Goal: Transaction & Acquisition: Purchase product/service

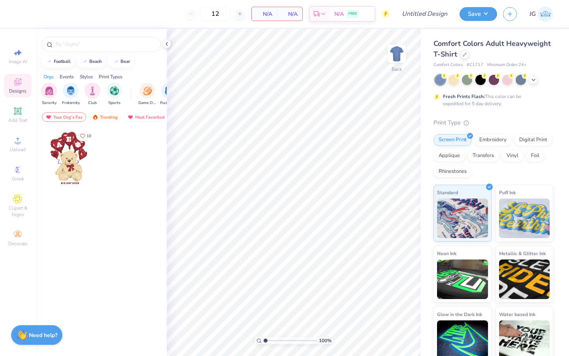
click at [19, 80] on icon at bounding box center [17, 81] width 9 height 9
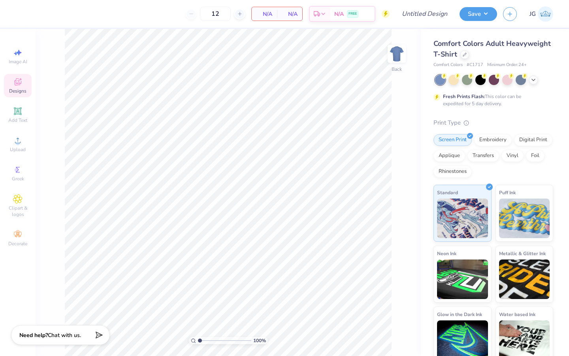
click at [13, 92] on span "Designs" at bounding box center [17, 91] width 17 height 6
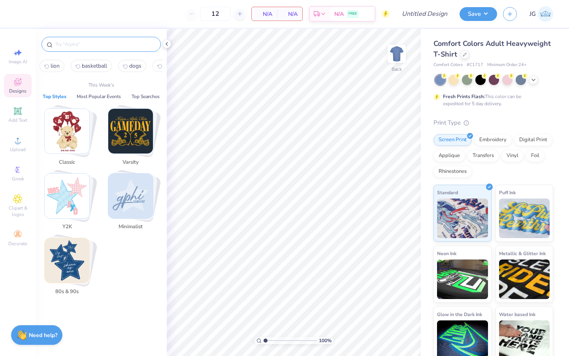
click at [84, 45] on input "text" at bounding box center [105, 44] width 101 height 8
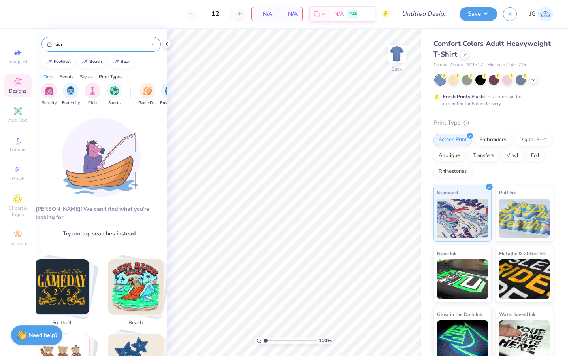
click at [76, 50] on div "lion" at bounding box center [101, 44] width 119 height 15
click at [76, 40] on div "lion" at bounding box center [101, 44] width 119 height 15
click at [79, 49] on div "lion" at bounding box center [101, 44] width 119 height 15
click at [79, 46] on input "lion" at bounding box center [103, 44] width 96 height 8
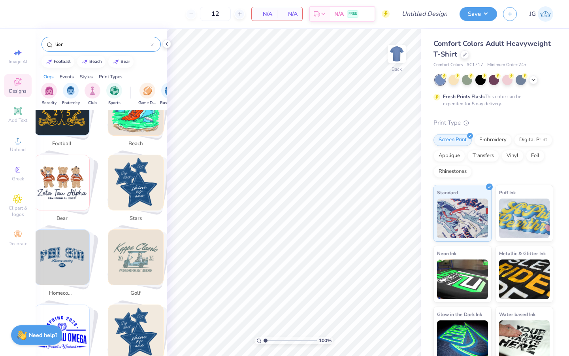
scroll to position [183, 0]
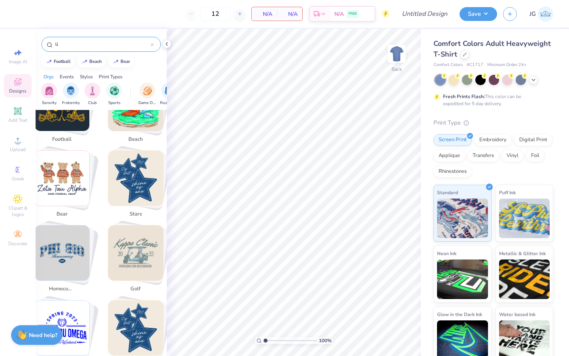
type input "l"
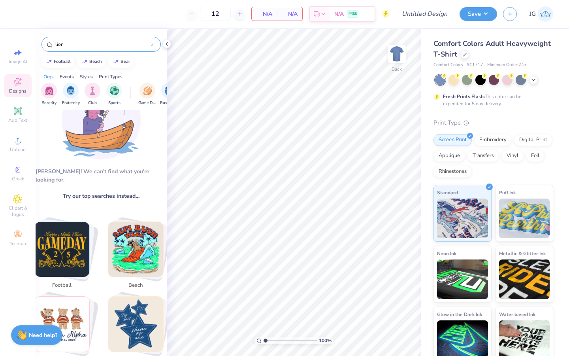
scroll to position [38, 0]
type input "l"
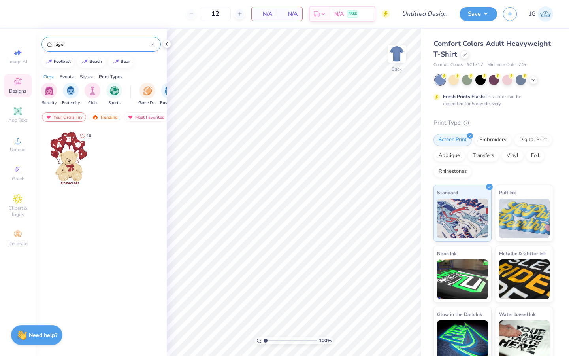
type input "tiger"
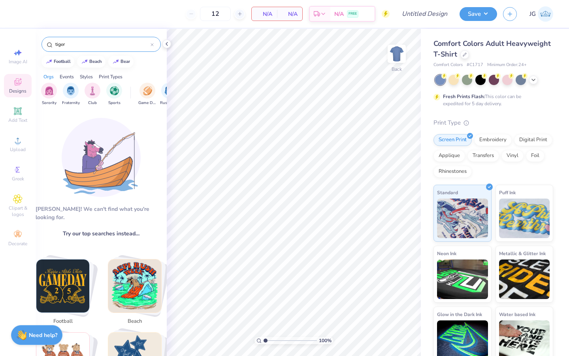
click at [152, 44] on icon at bounding box center [152, 44] width 2 height 2
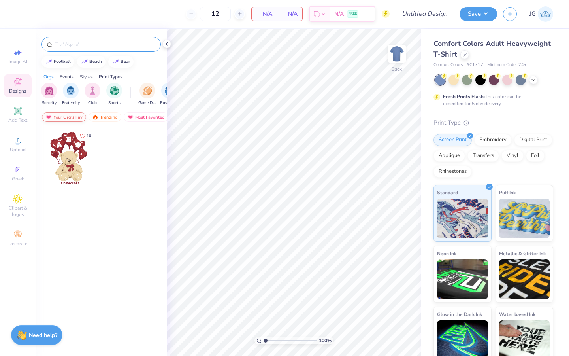
click at [70, 114] on div "Your Org's Fav" at bounding box center [64, 116] width 44 height 9
click at [72, 118] on div "Your Org's Fav" at bounding box center [64, 116] width 44 height 9
click at [106, 120] on div "Trending" at bounding box center [105, 116] width 33 height 9
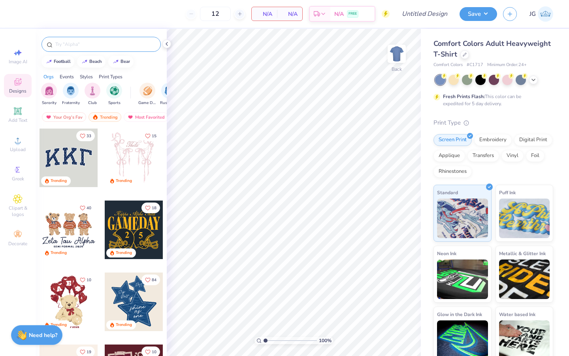
click at [105, 44] on input "text" at bounding box center [105, 44] width 101 height 8
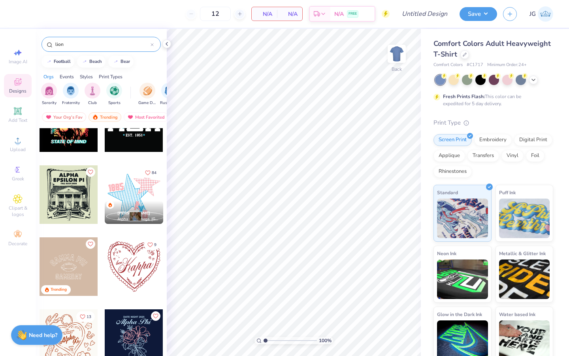
scroll to position [468, 0]
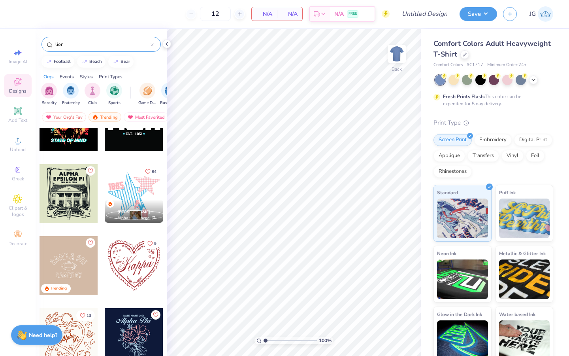
type input "lion"
click at [52, 216] on div at bounding box center [69, 193] width 59 height 59
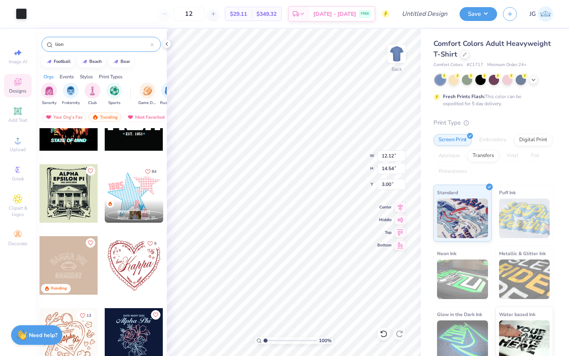
type input "12.12"
type input "14.54"
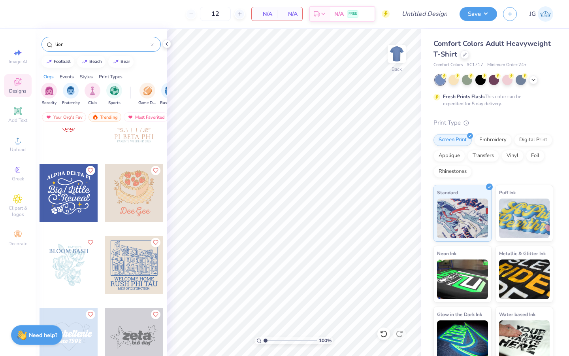
scroll to position [1404, 0]
click at [93, 42] on input "lion" at bounding box center [103, 44] width 96 height 8
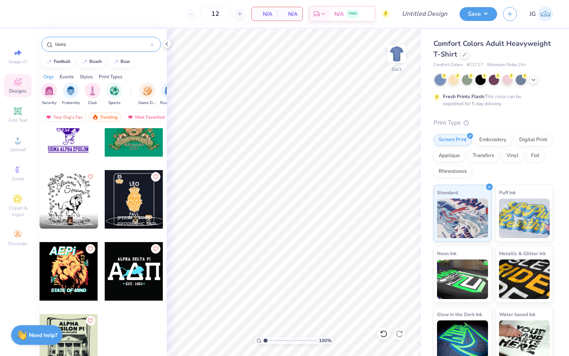
scroll to position [0, 0]
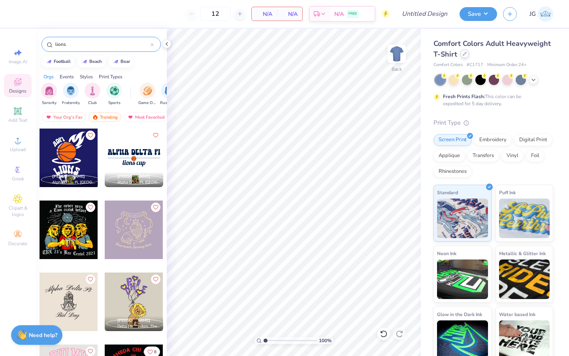
type input "lions"
click at [464, 52] on icon at bounding box center [465, 54] width 4 height 4
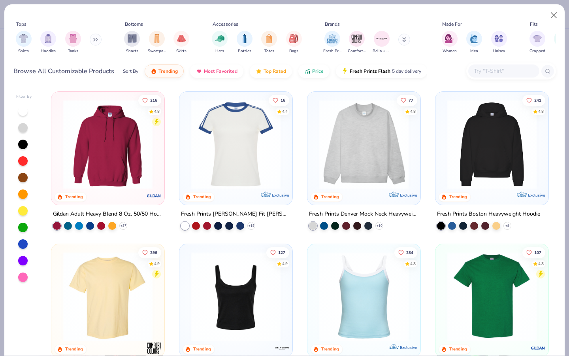
click at [98, 42] on button at bounding box center [96, 40] width 12 height 12
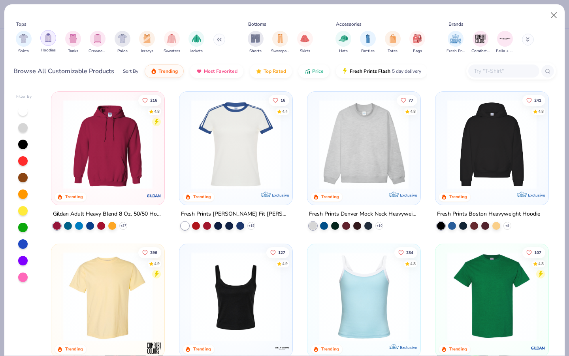
click at [49, 40] on img "filter for Hoodies" at bounding box center [48, 37] width 9 height 9
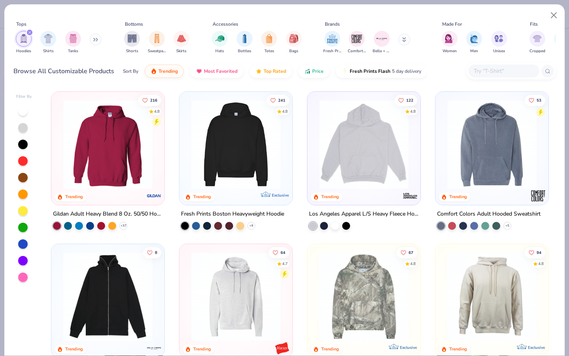
click at [181, 144] on div "241 4.8 Trending Exclusive" at bounding box center [235, 148] width 113 height 113
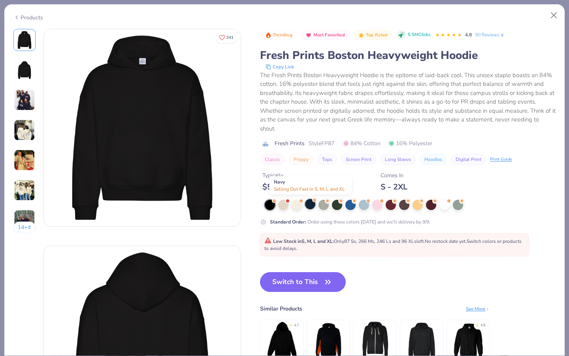
click at [307, 204] on div at bounding box center [310, 204] width 10 height 10
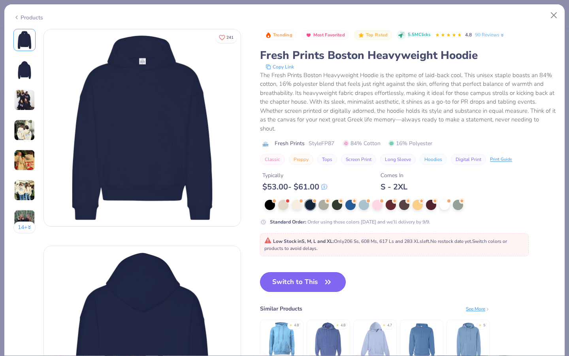
click at [301, 287] on button "Switch to This" at bounding box center [303, 282] width 86 height 20
click at [297, 282] on button "Switch to This" at bounding box center [303, 282] width 86 height 20
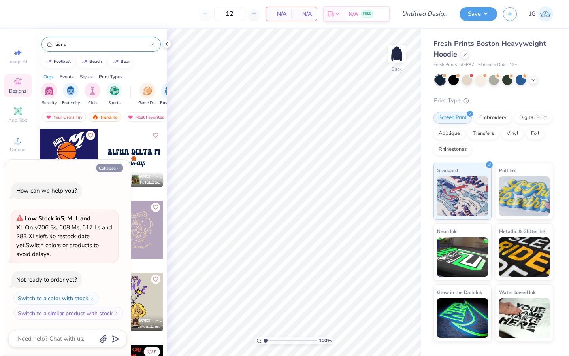
click at [111, 164] on button "Collapse" at bounding box center [109, 168] width 26 height 8
type textarea "x"
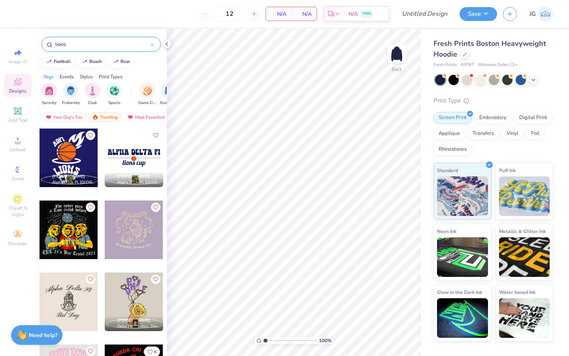
click at [152, 46] on div at bounding box center [152, 44] width 3 height 7
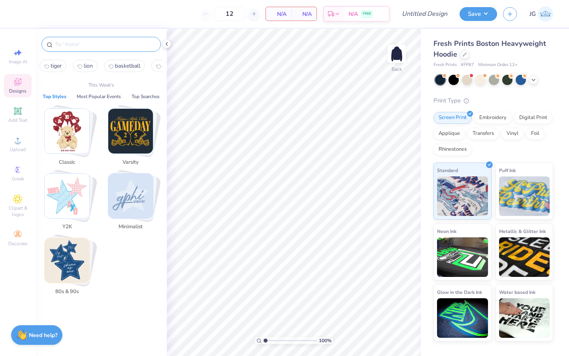
click at [152, 46] on input "text" at bounding box center [105, 44] width 101 height 8
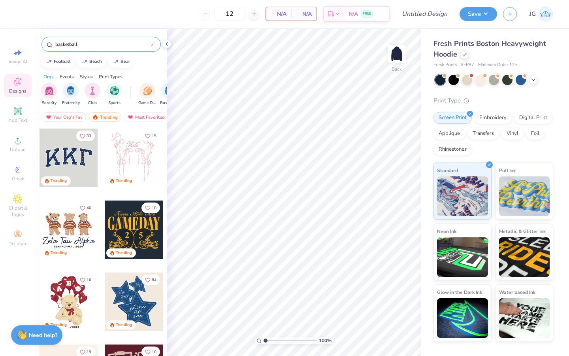
type input "basketball"
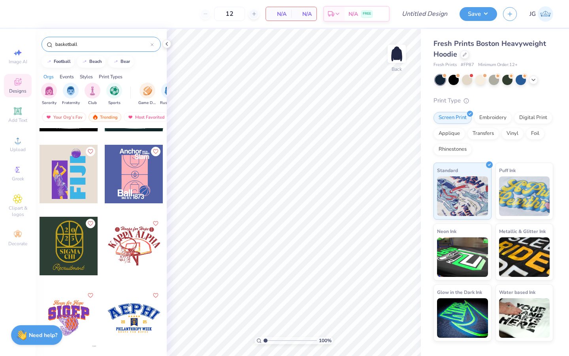
scroll to position [846, 0]
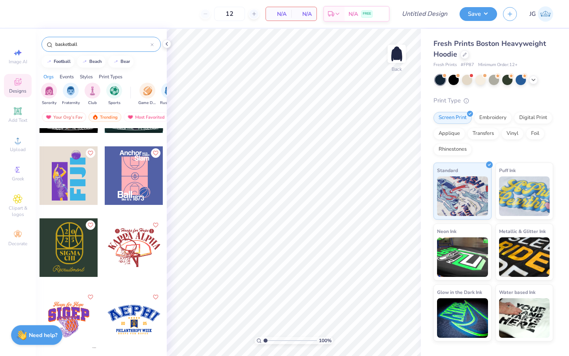
click at [83, 172] on div at bounding box center [69, 175] width 59 height 59
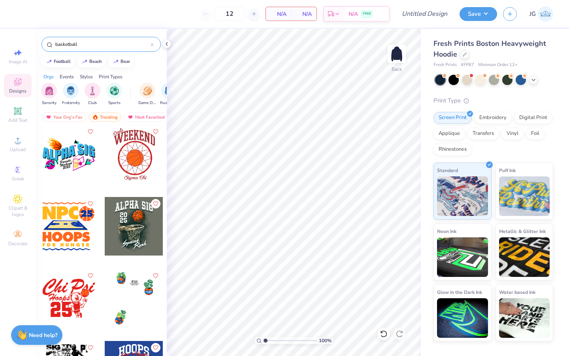
scroll to position [1578, 0]
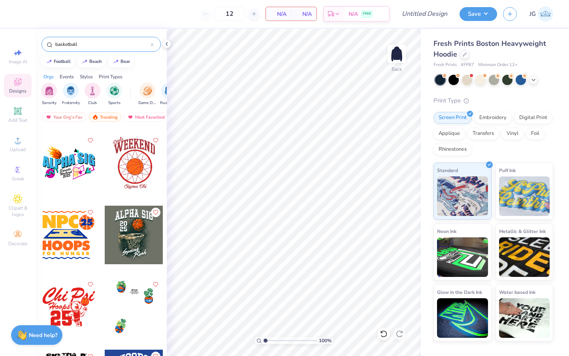
click at [45, 216] on div at bounding box center [69, 235] width 59 height 59
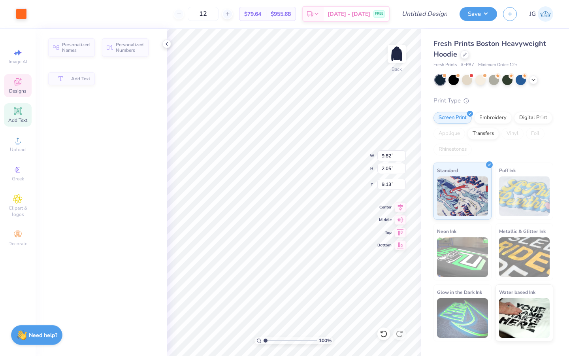
type input "9.82"
type input "2.05"
type input "9.13"
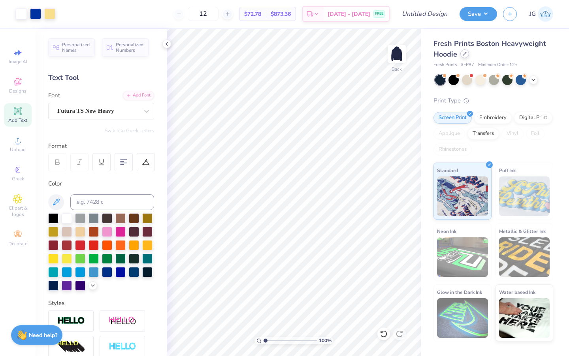
click at [465, 57] on div at bounding box center [465, 53] width 9 height 9
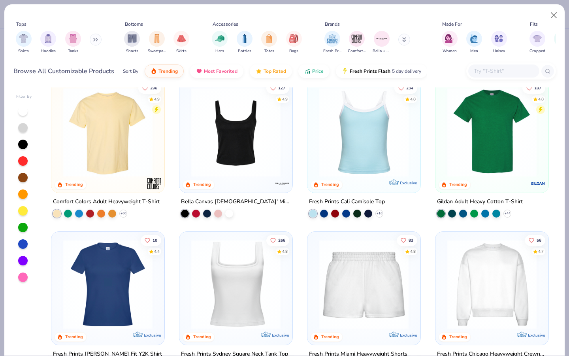
scroll to position [163, 0]
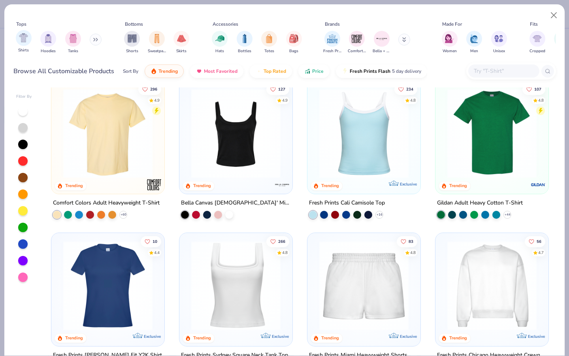
click at [25, 47] on div "Shirts" at bounding box center [24, 41] width 16 height 23
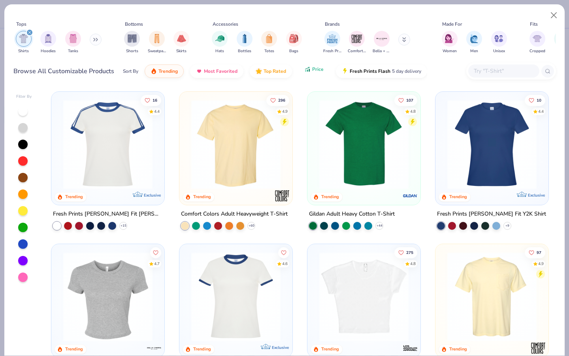
click at [308, 73] on button "Price" at bounding box center [313, 68] width 31 height 13
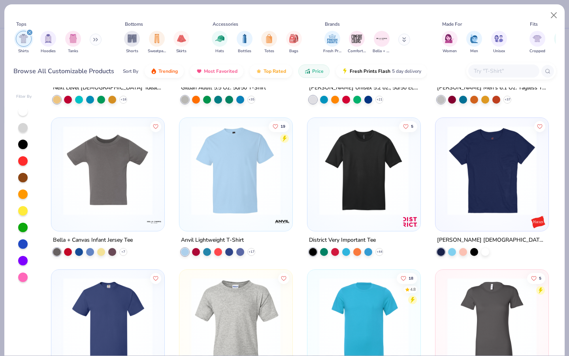
scroll to position [290, 0]
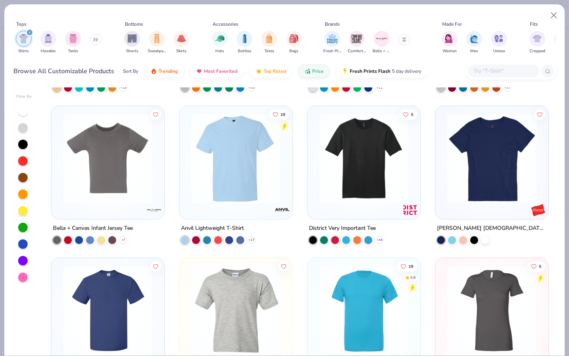
click at [217, 193] on img at bounding box center [235, 157] width 97 height 89
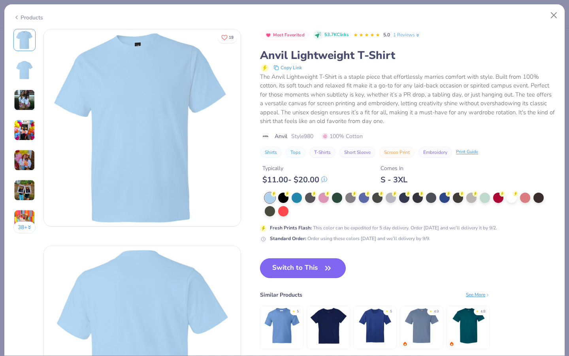
click at [319, 271] on button "Switch to This" at bounding box center [303, 268] width 86 height 20
click at [302, 266] on button "Switch to This" at bounding box center [303, 268] width 86 height 20
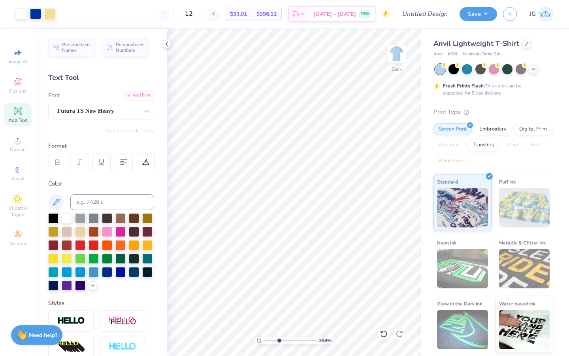
drag, startPoint x: 264, startPoint y: 341, endPoint x: 279, endPoint y: 341, distance: 15.0
click at [279, 341] on input "range" at bounding box center [290, 340] width 53 height 7
drag, startPoint x: 278, startPoint y: 340, endPoint x: 241, endPoint y: 340, distance: 36.8
type input "1"
click at [264, 340] on input "range" at bounding box center [290, 340] width 53 height 7
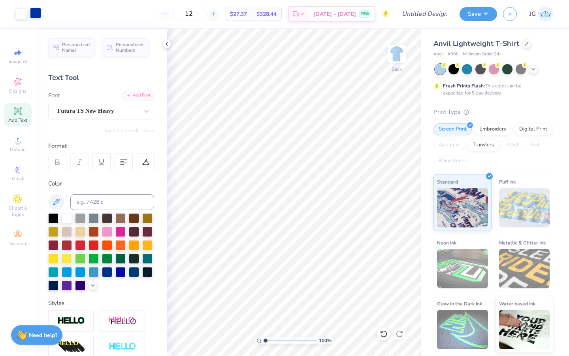
click at [35, 12] on div at bounding box center [35, 13] width 11 height 11
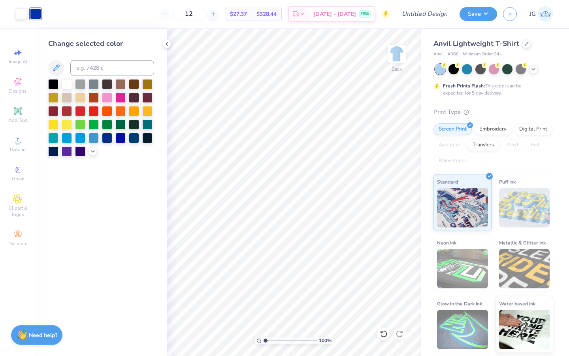
click at [91, 156] on div at bounding box center [101, 117] width 106 height 77
click at [91, 150] on polyline at bounding box center [92, 151] width 3 height 2
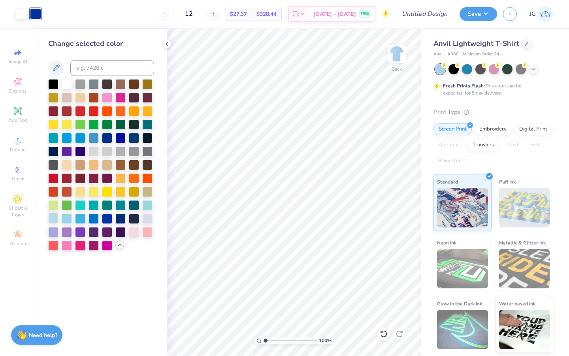
click at [51, 219] on div at bounding box center [53, 218] width 10 height 10
click at [534, 71] on icon at bounding box center [534, 68] width 6 height 6
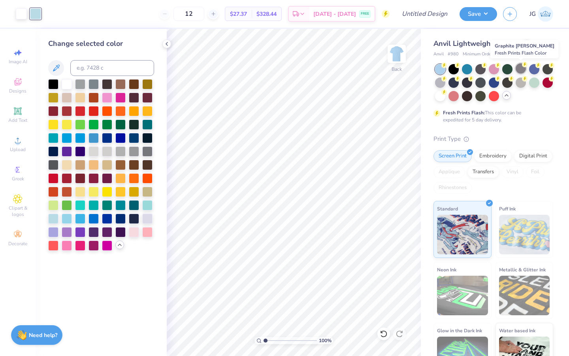
click at [520, 72] on div at bounding box center [521, 68] width 10 height 10
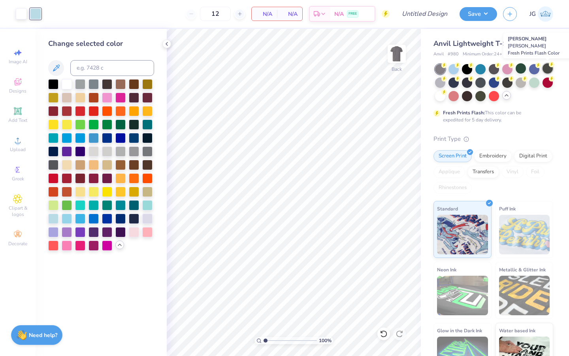
click at [548, 69] on div at bounding box center [548, 68] width 10 height 10
click at [457, 70] on div at bounding box center [454, 68] width 10 height 10
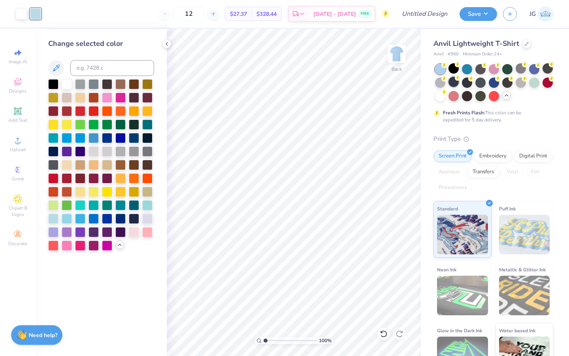
click at [454, 83] on div at bounding box center [454, 82] width 10 height 10
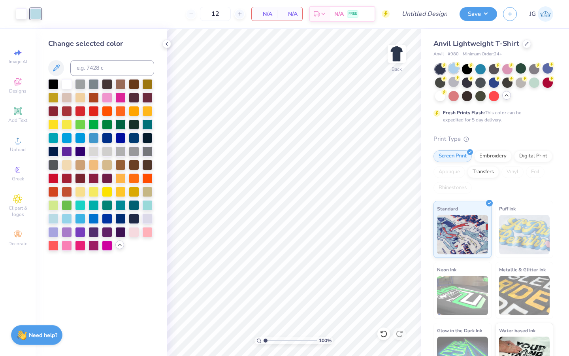
click at [455, 71] on div at bounding box center [454, 68] width 10 height 10
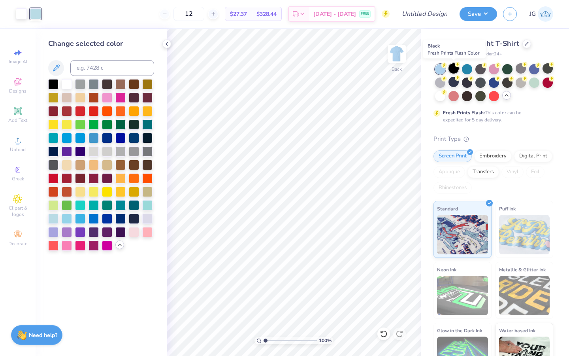
click at [451, 66] on div at bounding box center [454, 68] width 10 height 10
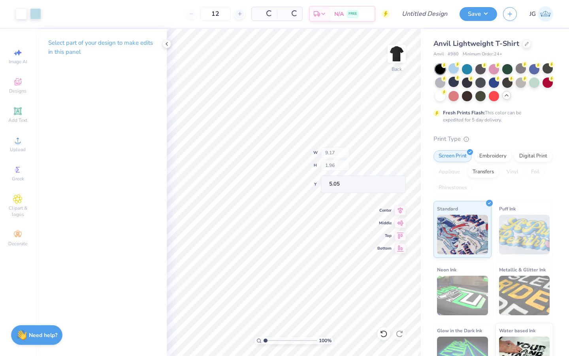
type input "5.05"
click at [289, 339] on input "range" at bounding box center [290, 340] width 53 height 7
drag, startPoint x: 289, startPoint y: 342, endPoint x: 268, endPoint y: 349, distance: 21.5
type input "1.57"
click at [268, 344] on input "range" at bounding box center [290, 340] width 53 height 7
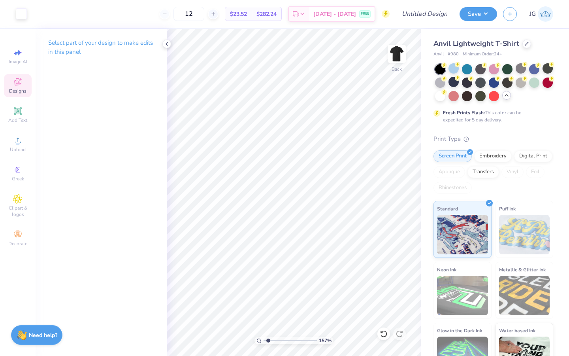
click at [20, 88] on span "Designs" at bounding box center [17, 91] width 17 height 6
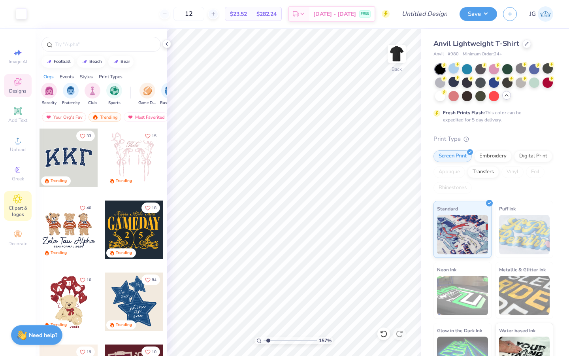
click at [16, 200] on icon at bounding box center [17, 199] width 9 height 9
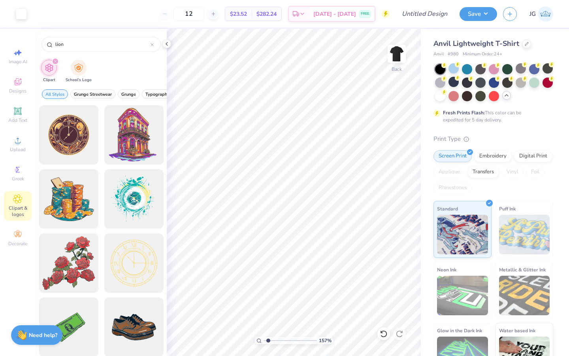
type input "lion"
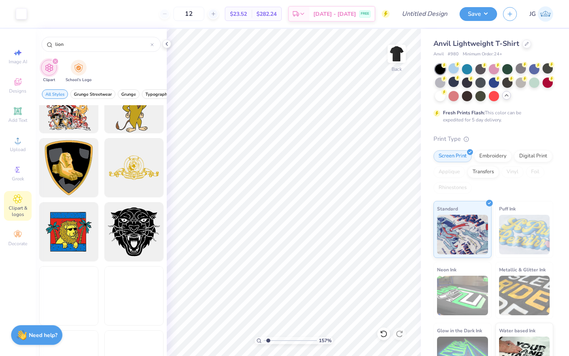
scroll to position [947, 0]
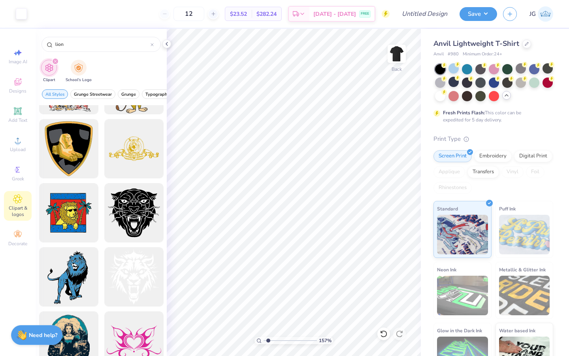
click at [429, 196] on div "Art colors 12 $23.52 Per Item $282.24 Total Est. Delivery [DATE] - [DATE] FREE …" at bounding box center [284, 178] width 569 height 356
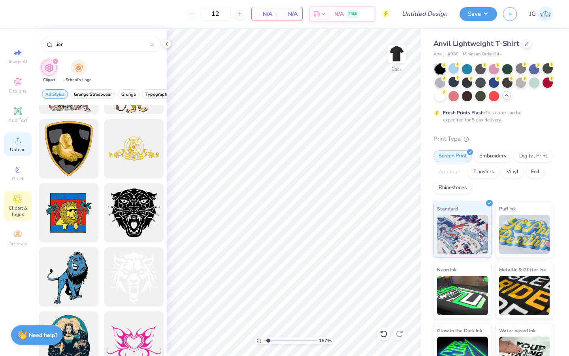
click at [8, 144] on div "Upload" at bounding box center [18, 143] width 28 height 23
click at [21, 140] on icon at bounding box center [17, 140] width 9 height 9
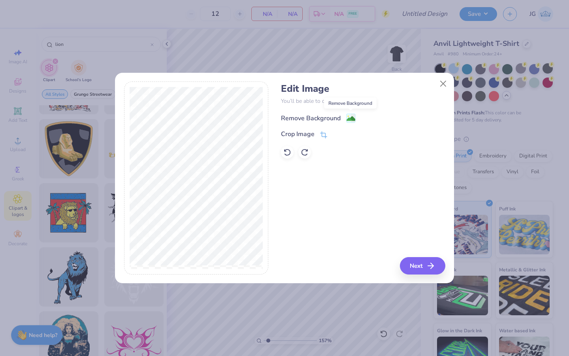
click at [351, 114] on image at bounding box center [351, 118] width 9 height 9
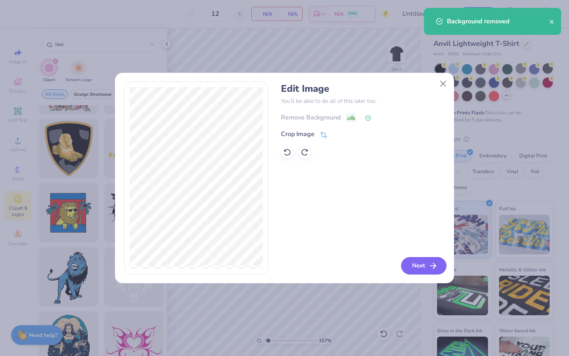
click at [413, 264] on button "Next" at bounding box center [423, 265] width 45 height 17
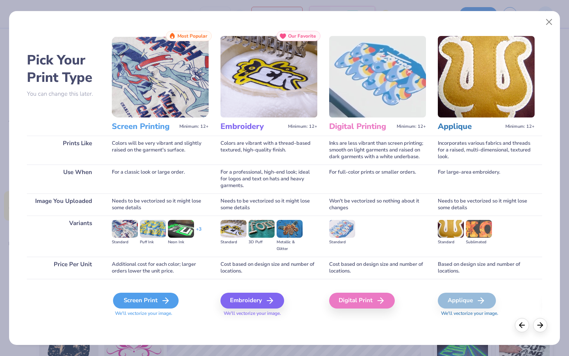
click at [140, 298] on div "Screen Print" at bounding box center [146, 301] width 66 height 16
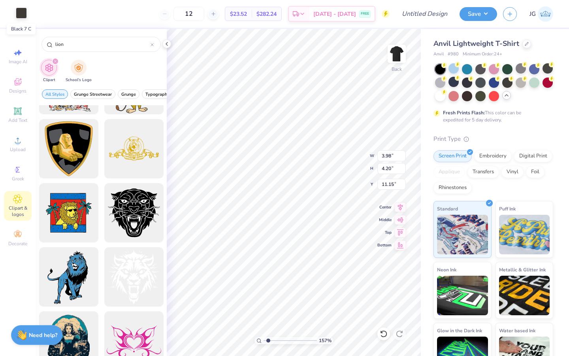
click at [21, 17] on div at bounding box center [21, 13] width 11 height 11
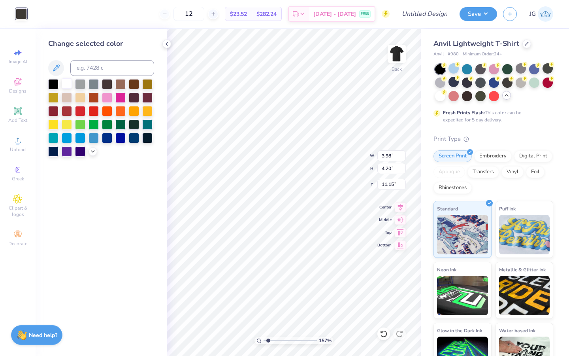
click at [67, 87] on div at bounding box center [67, 83] width 10 height 10
click at [428, 335] on div "Art colors 12 $23.52 Per Item $282.24 Total Est. Delivery [DATE] - [DATE] FREE …" at bounding box center [284, 178] width 569 height 356
type input "8.05"
type input "8.48"
drag, startPoint x: 269, startPoint y: 341, endPoint x: 240, endPoint y: 341, distance: 29.3
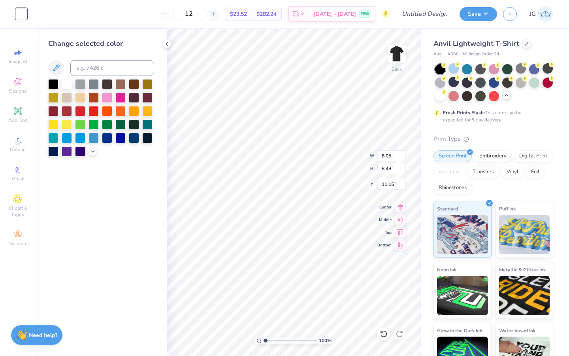
type input "1"
click at [264, 341] on input "range" at bounding box center [290, 340] width 53 height 7
type input "7.22"
type input "7.60"
type input "3.00"
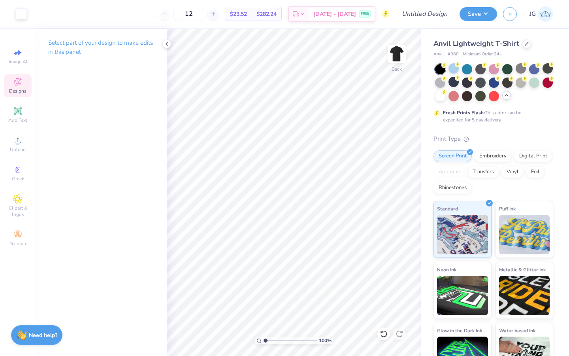
click at [20, 87] on div "Designs" at bounding box center [18, 85] width 28 height 23
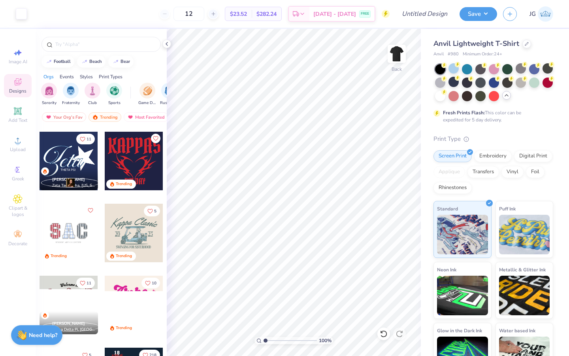
scroll to position [1090, 0]
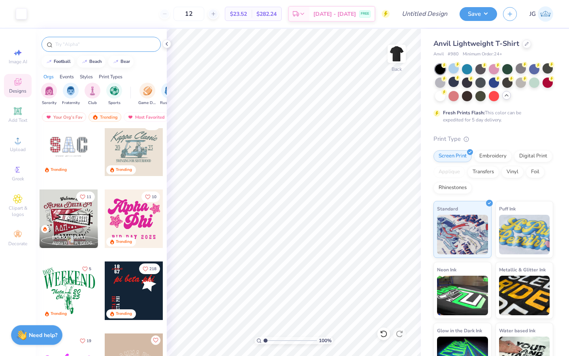
click at [103, 42] on input "text" at bounding box center [105, 44] width 101 height 8
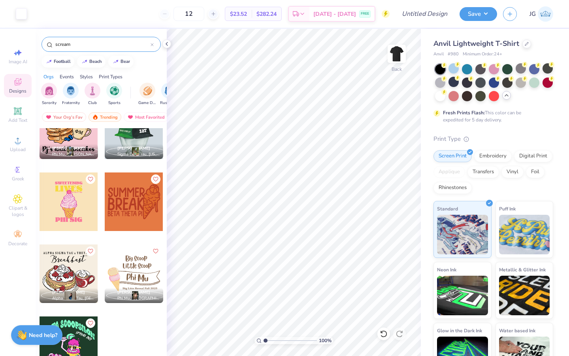
scroll to position [244, 0]
type input "scream"
click at [151, 49] on div "scream" at bounding box center [101, 44] width 119 height 15
click at [151, 45] on icon at bounding box center [152, 44] width 3 height 3
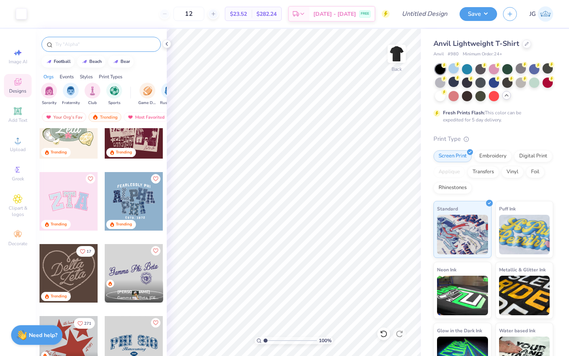
scroll to position [472, 0]
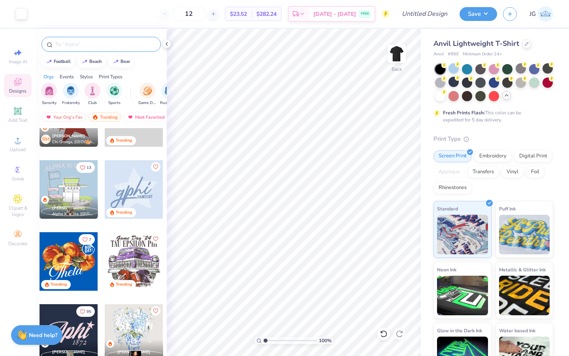
click at [81, 49] on div at bounding box center [101, 44] width 119 height 15
click at [79, 44] on input "text" at bounding box center [105, 44] width 101 height 8
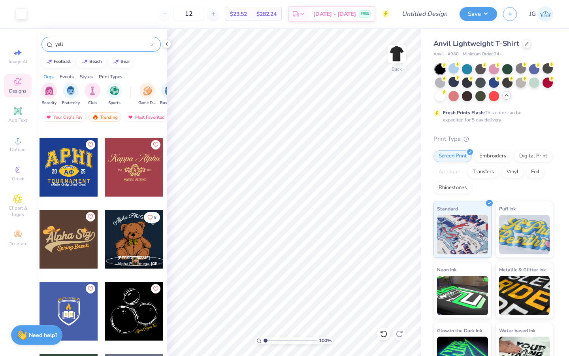
scroll to position [129, 0]
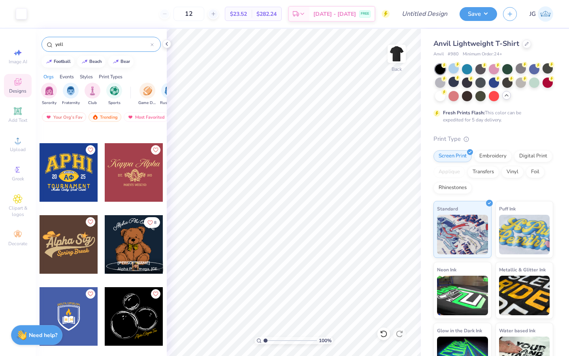
type input "yell"
click at [134, 177] on div at bounding box center [134, 172] width 59 height 59
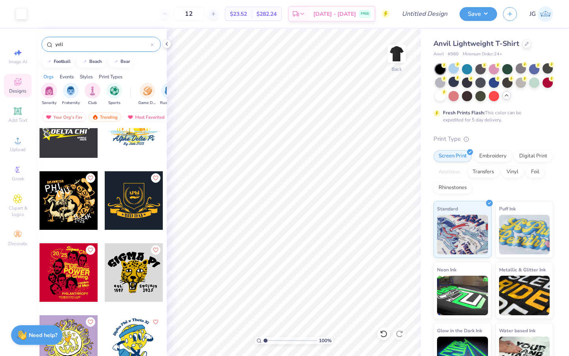
scroll to position [2504, 0]
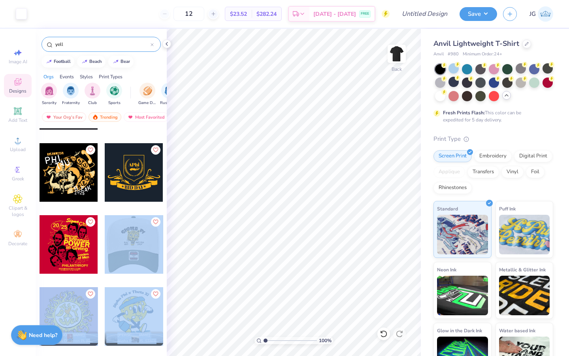
click at [274, 223] on div "Art colors 12 $23.52 Per Item $282.24 Total Est. Delivery [DATE] - [DATE] FREE …" at bounding box center [284, 178] width 569 height 356
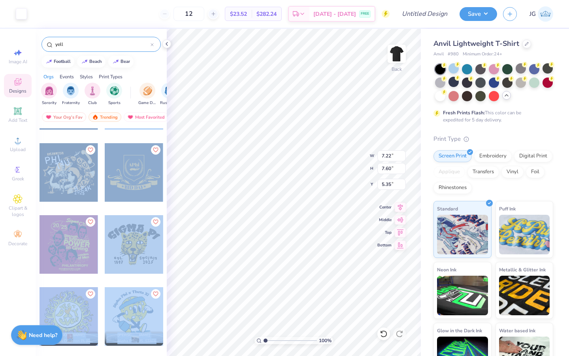
type input "5.35"
type input "3.86"
type input "4.06"
type input "3.00"
click at [130, 247] on div at bounding box center [134, 244] width 59 height 59
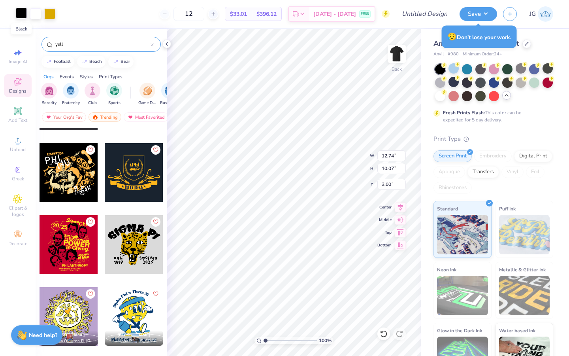
click at [22, 15] on div at bounding box center [21, 13] width 11 height 11
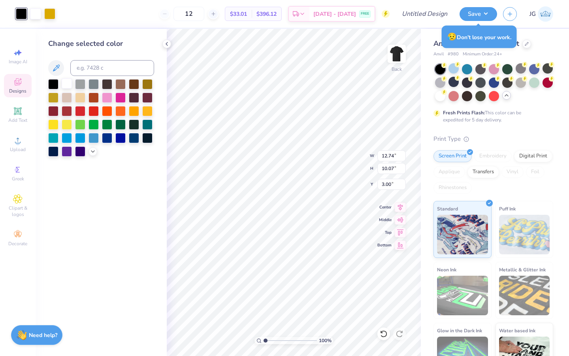
click at [64, 87] on div at bounding box center [67, 83] width 10 height 10
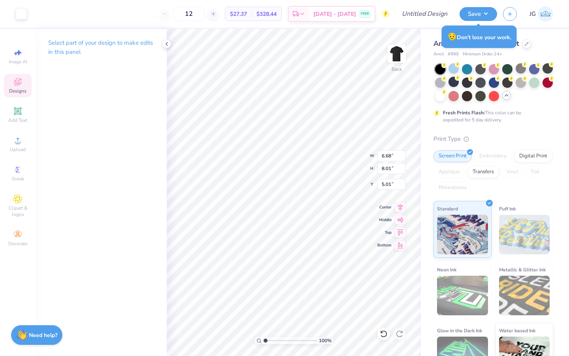
type input "6.68"
type input "8.01"
type input "5.01"
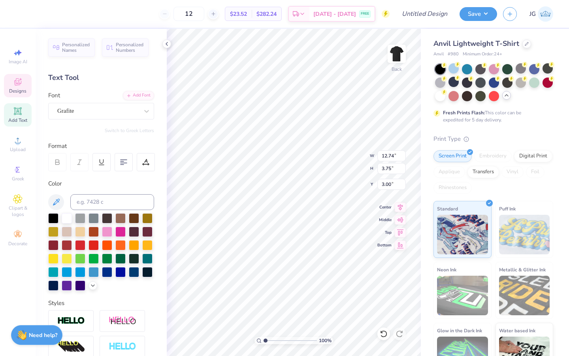
type input "3.86"
type input "4.06"
click at [96, 274] on div at bounding box center [94, 271] width 10 height 10
click at [92, 287] on icon at bounding box center [93, 284] width 6 height 6
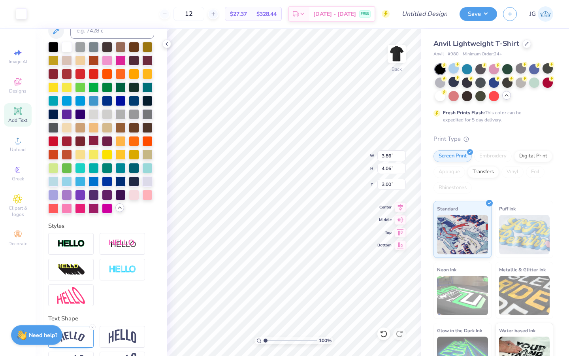
scroll to position [184, 0]
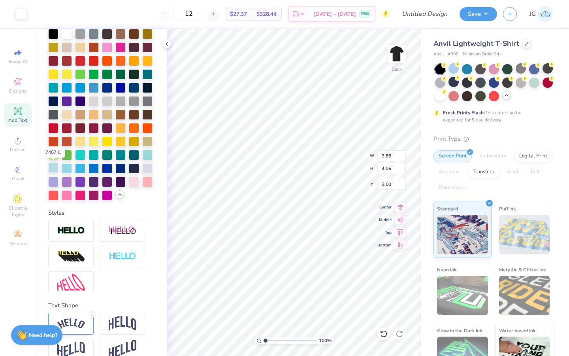
click at [55, 170] on div at bounding box center [53, 167] width 10 height 10
type input "12.74"
type input "3.75"
type input "11.58"
type input "6.87"
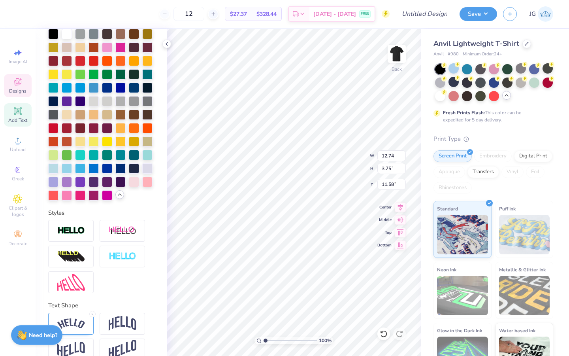
type input "2.02"
type input "13.25"
type textarea "C.C.B"
type input "2.19"
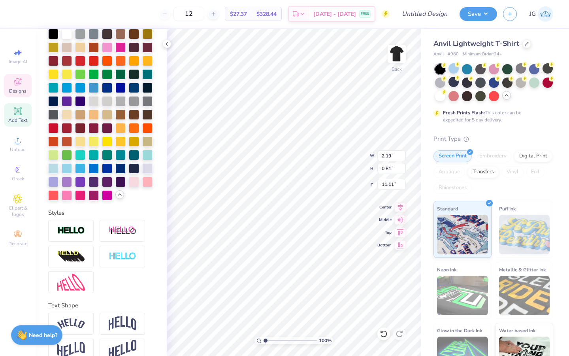
type input "0.81"
type input "11.11"
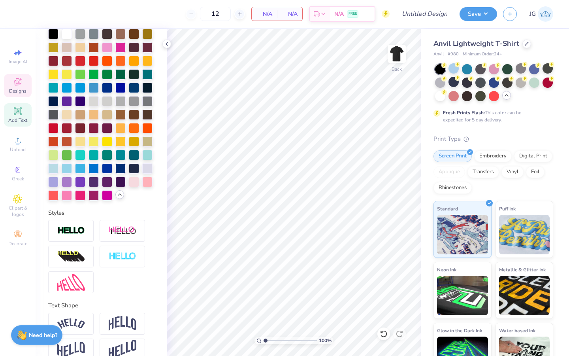
click at [22, 87] on div "Designs" at bounding box center [18, 85] width 28 height 23
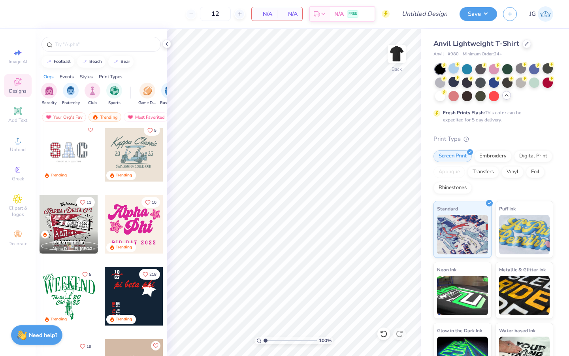
scroll to position [1092, 0]
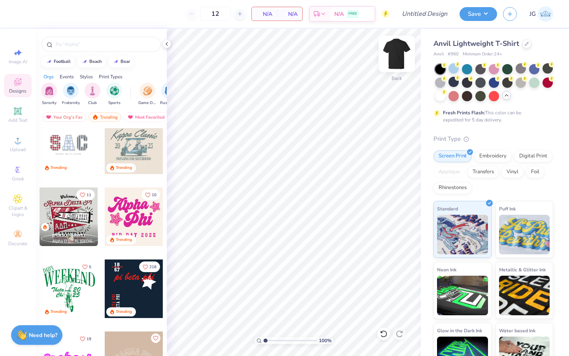
click at [401, 52] on img at bounding box center [397, 54] width 32 height 32
click at [15, 151] on span "Upload" at bounding box center [18, 149] width 16 height 6
click at [23, 142] on div "Upload" at bounding box center [18, 143] width 28 height 23
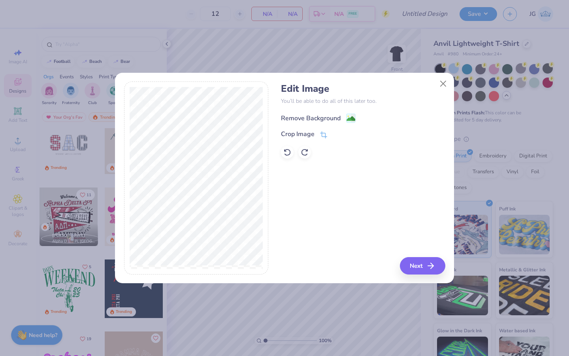
click at [348, 117] on image at bounding box center [351, 118] width 9 height 9
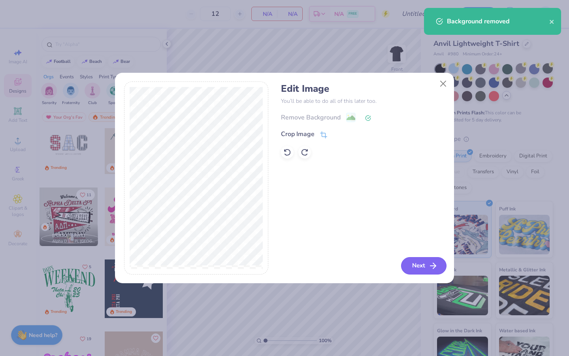
click at [421, 268] on button "Next" at bounding box center [423, 265] width 45 height 17
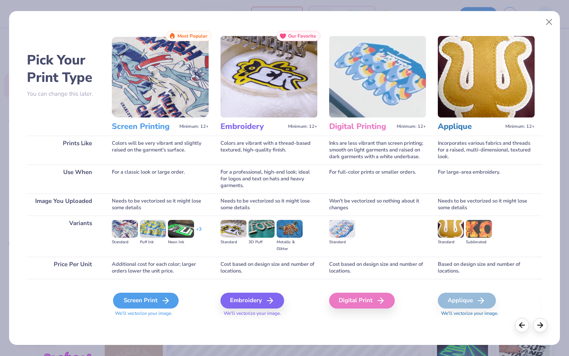
click at [154, 294] on div "Screen Print" at bounding box center [146, 301] width 66 height 16
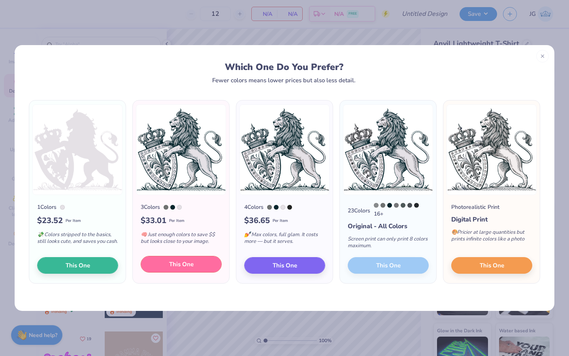
click at [167, 264] on button "This One" at bounding box center [181, 264] width 81 height 17
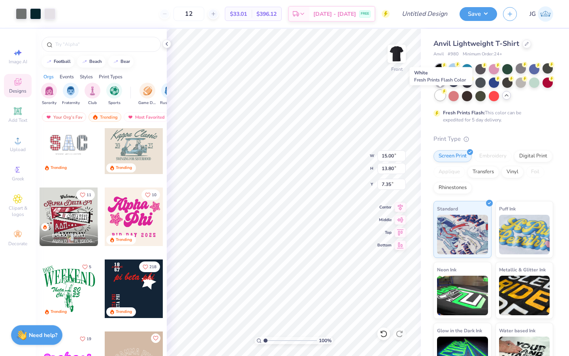
click at [441, 99] on div at bounding box center [440, 95] width 10 height 10
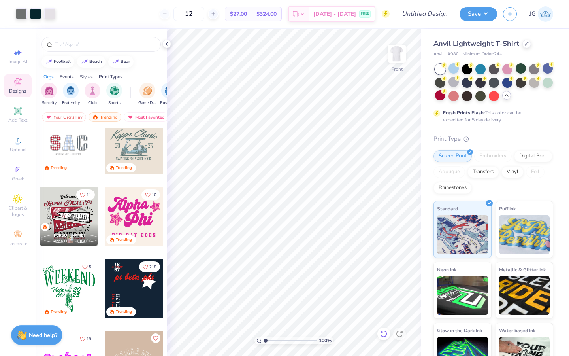
click at [382, 330] on icon at bounding box center [384, 334] width 8 height 8
click at [384, 335] on icon at bounding box center [384, 334] width 8 height 8
click at [384, 336] on icon at bounding box center [383, 333] width 7 height 7
click at [382, 335] on icon at bounding box center [384, 334] width 8 height 8
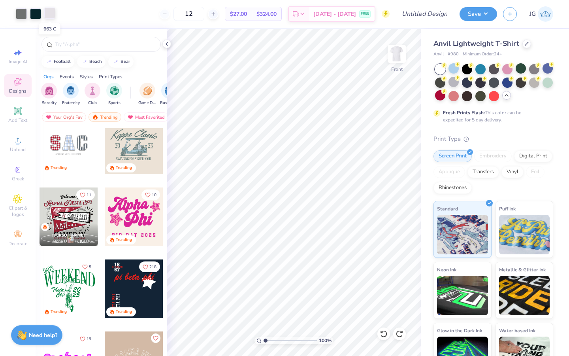
click at [52, 16] on div at bounding box center [49, 13] width 11 height 11
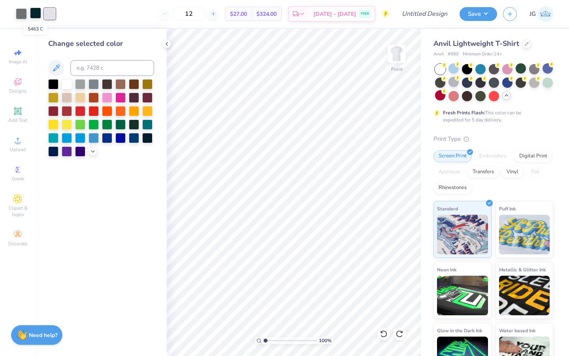
click at [37, 14] on div at bounding box center [35, 13] width 11 height 11
click at [68, 82] on div at bounding box center [67, 83] width 10 height 10
click at [51, 83] on div at bounding box center [53, 83] width 10 height 10
click at [20, 14] on div at bounding box center [21, 13] width 11 height 11
click at [66, 84] on div at bounding box center [67, 83] width 10 height 10
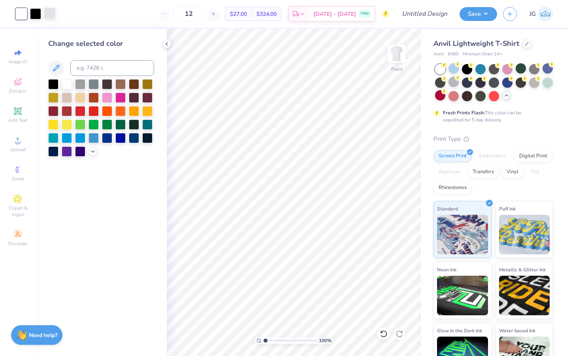
click at [51, 13] on div at bounding box center [49, 13] width 11 height 11
click at [68, 86] on div at bounding box center [67, 83] width 10 height 10
click at [134, 136] on div at bounding box center [134, 137] width 10 height 10
click at [95, 151] on icon at bounding box center [93, 150] width 6 height 6
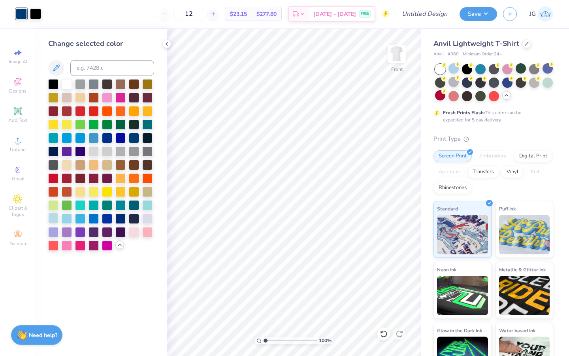
click at [53, 216] on div at bounding box center [53, 218] width 10 height 10
click at [81, 217] on div at bounding box center [80, 218] width 10 height 10
click at [112, 215] on div at bounding box center [107, 218] width 10 height 10
click at [121, 217] on div at bounding box center [120, 218] width 10 height 10
